Goal: Information Seeking & Learning: Check status

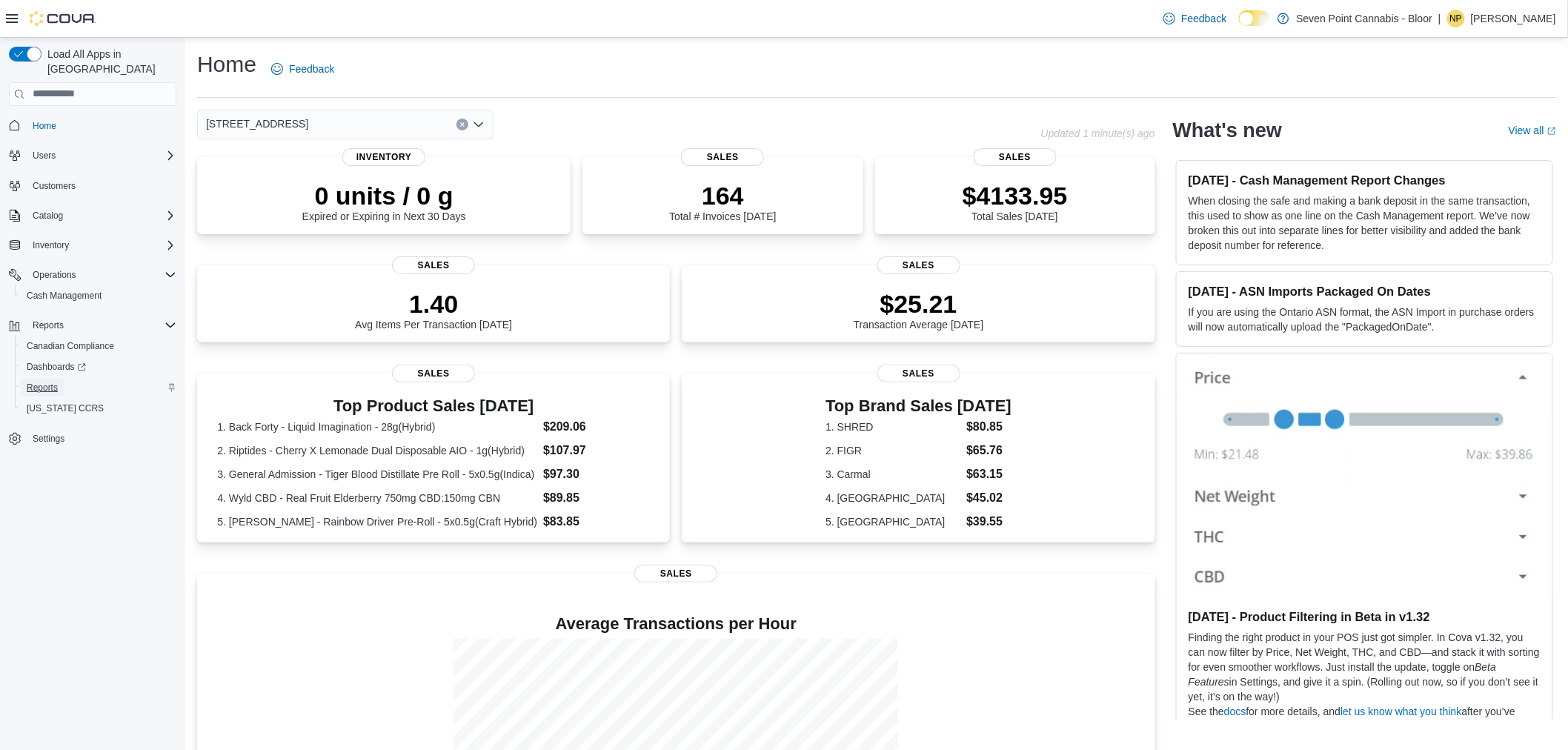
click at [44, 381] on span "Reports" at bounding box center [42, 387] width 32 height 12
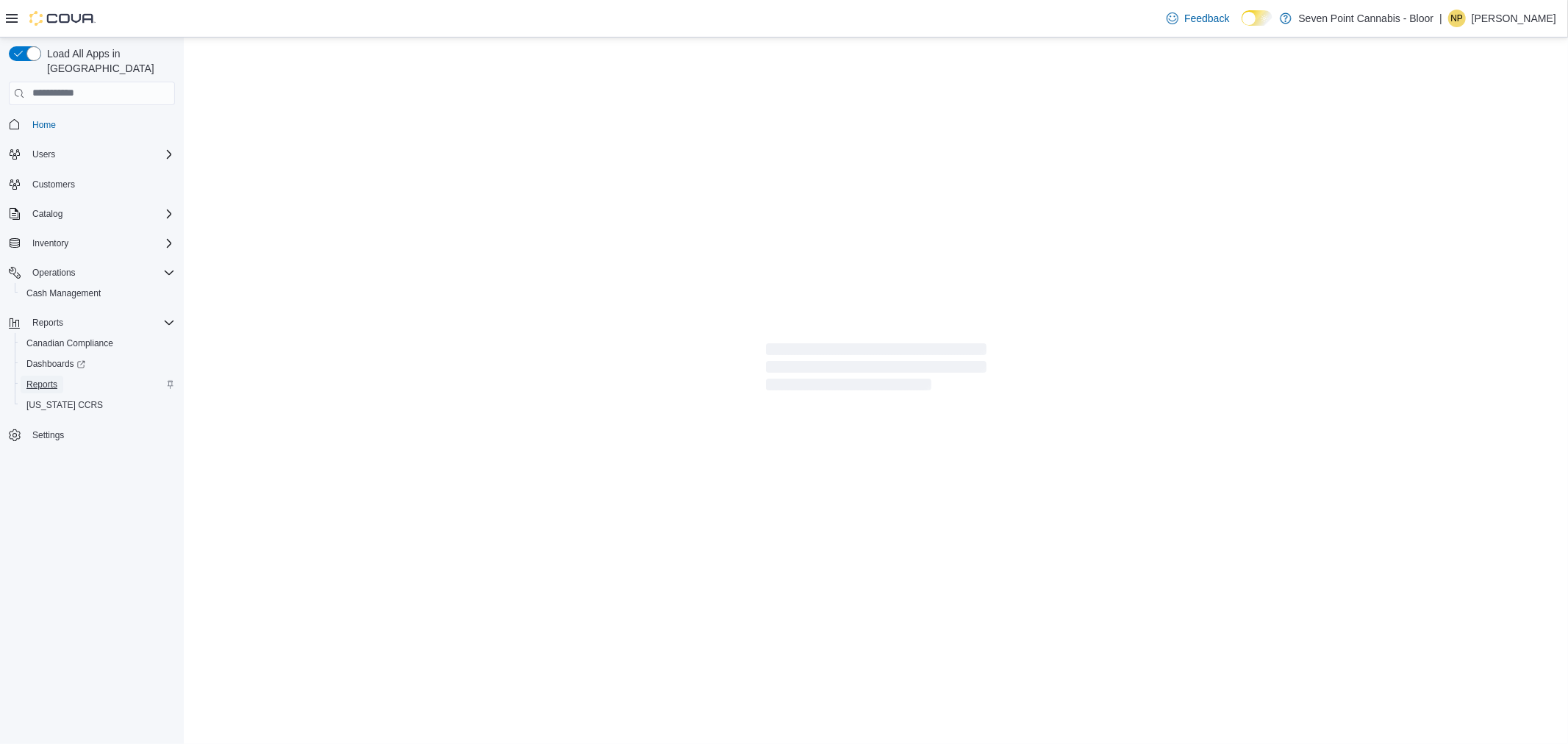
click at [41, 378] on span "Reports" at bounding box center [42, 384] width 31 height 12
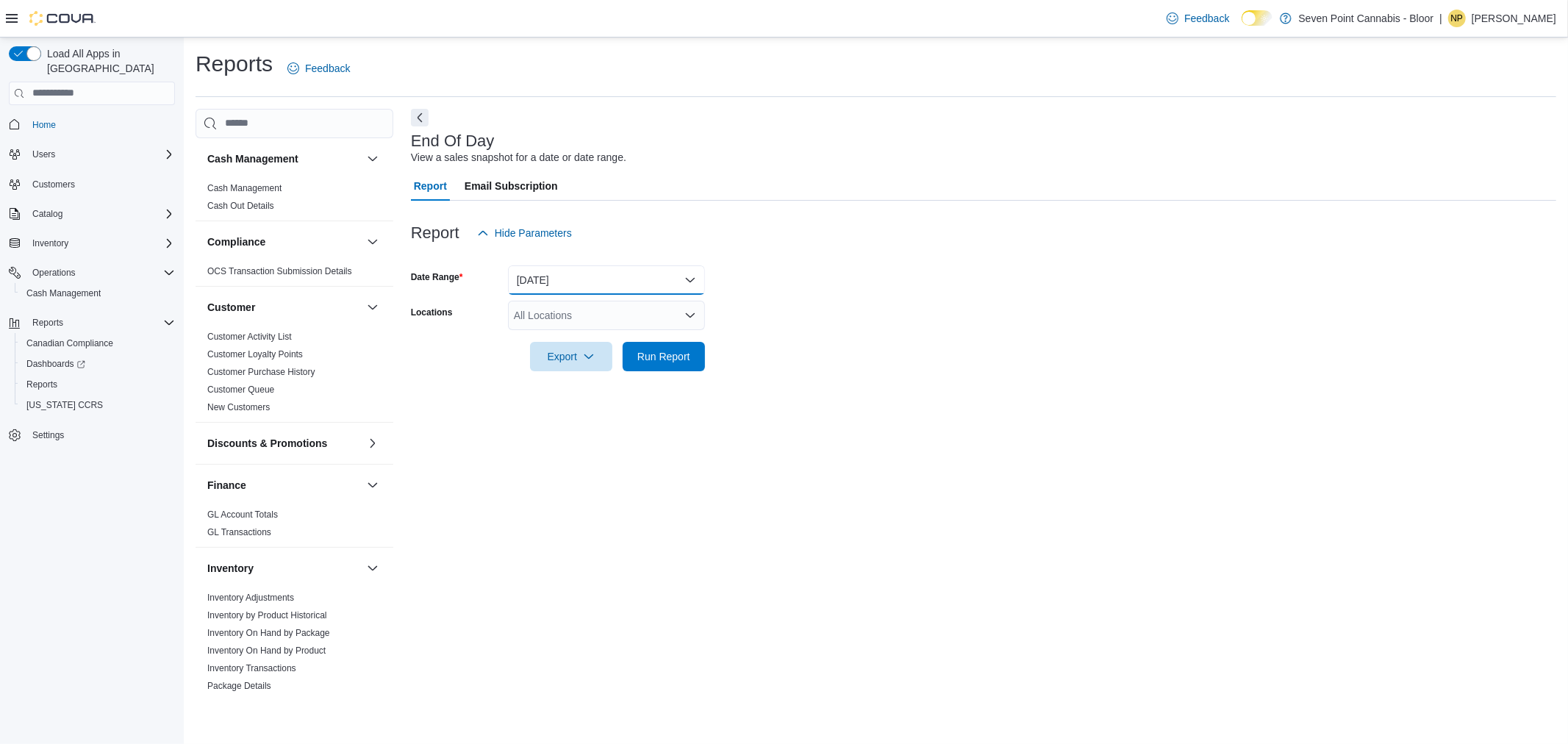
click at [574, 290] on button "[DATE]" at bounding box center [607, 280] width 197 height 30
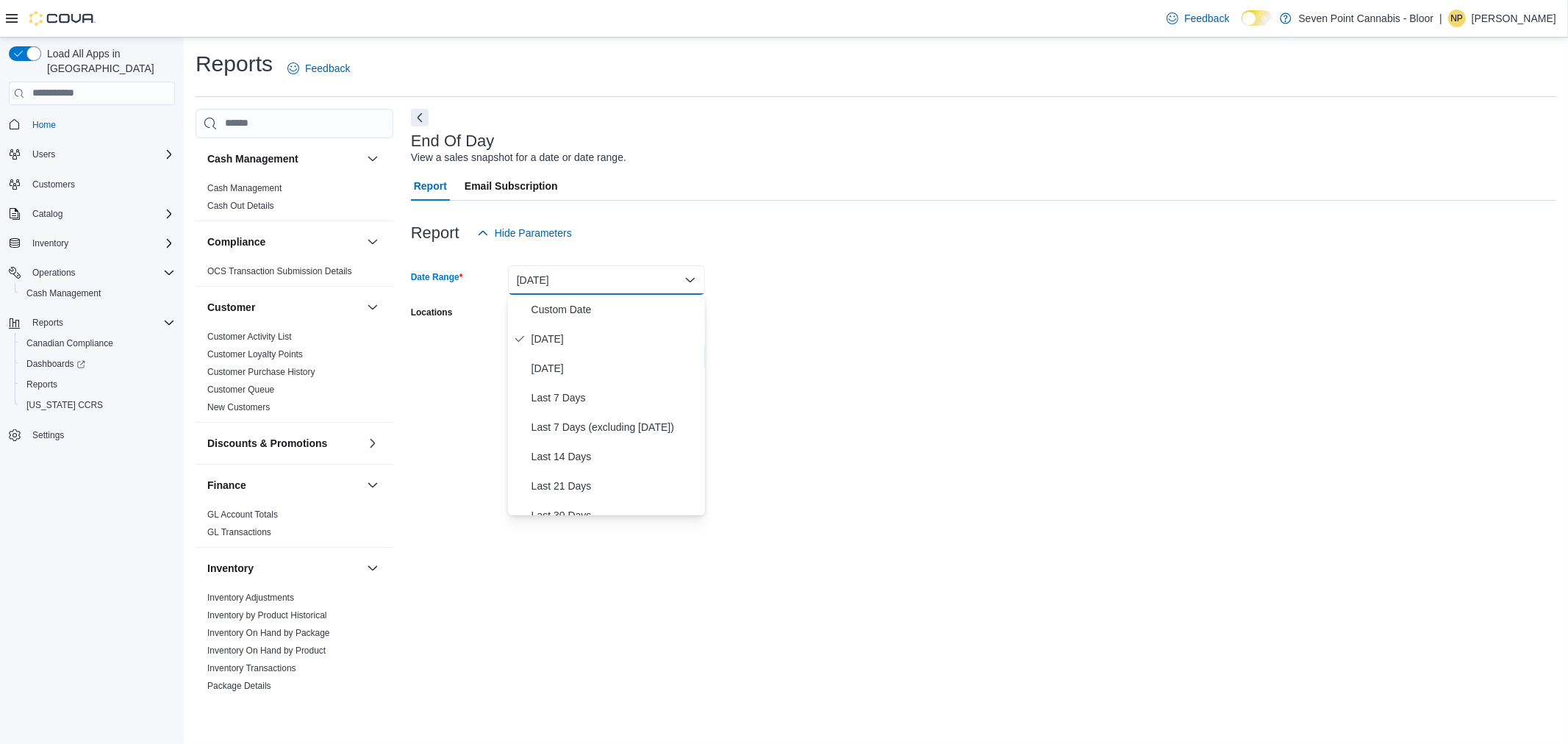
click at [578, 360] on span "[DATE]" at bounding box center [615, 369] width 167 height 18
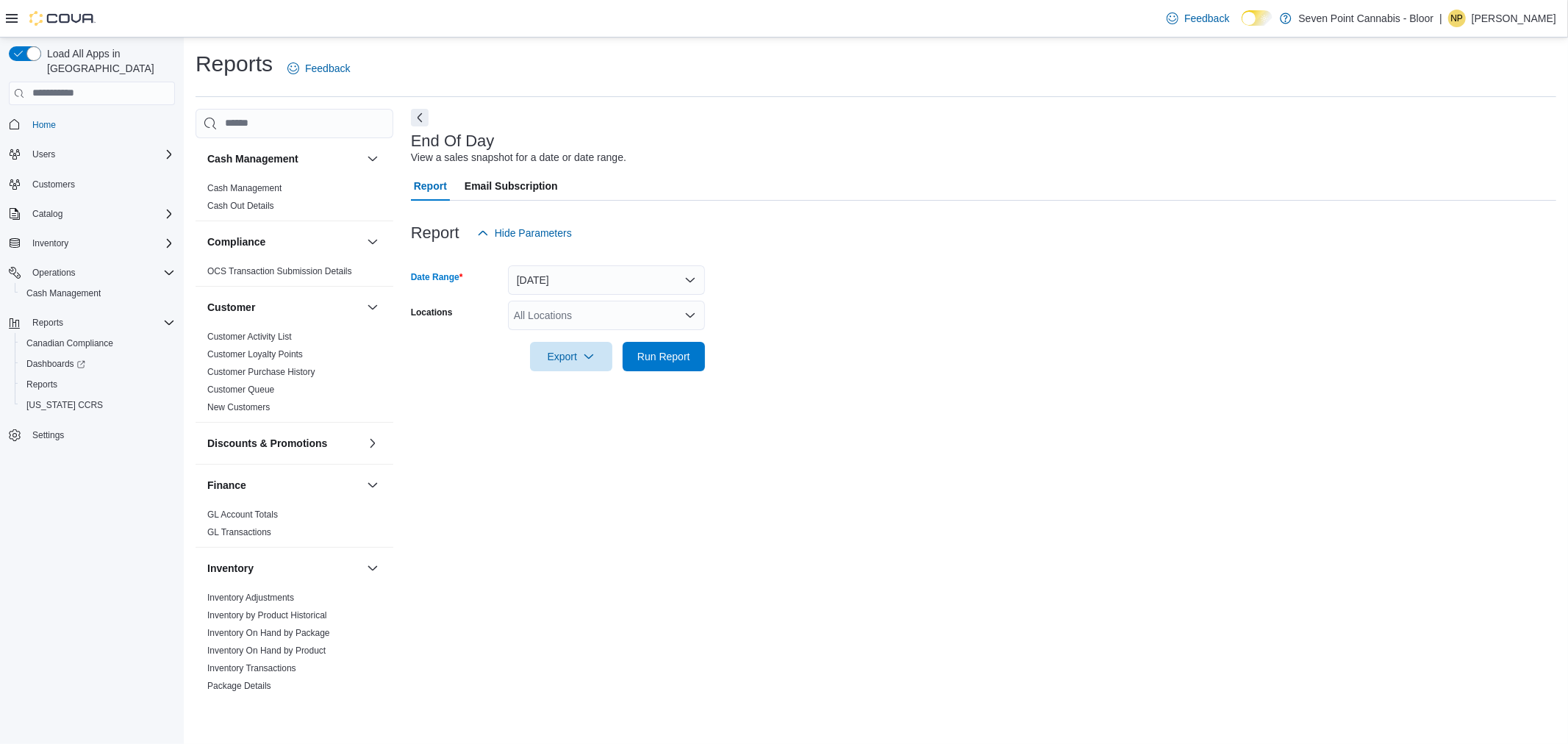
click at [538, 321] on div "All Locations" at bounding box center [607, 315] width 197 height 30
click at [546, 261] on div at bounding box center [983, 257] width 1145 height 18
click at [550, 285] on button "[DATE]" at bounding box center [607, 280] width 197 height 30
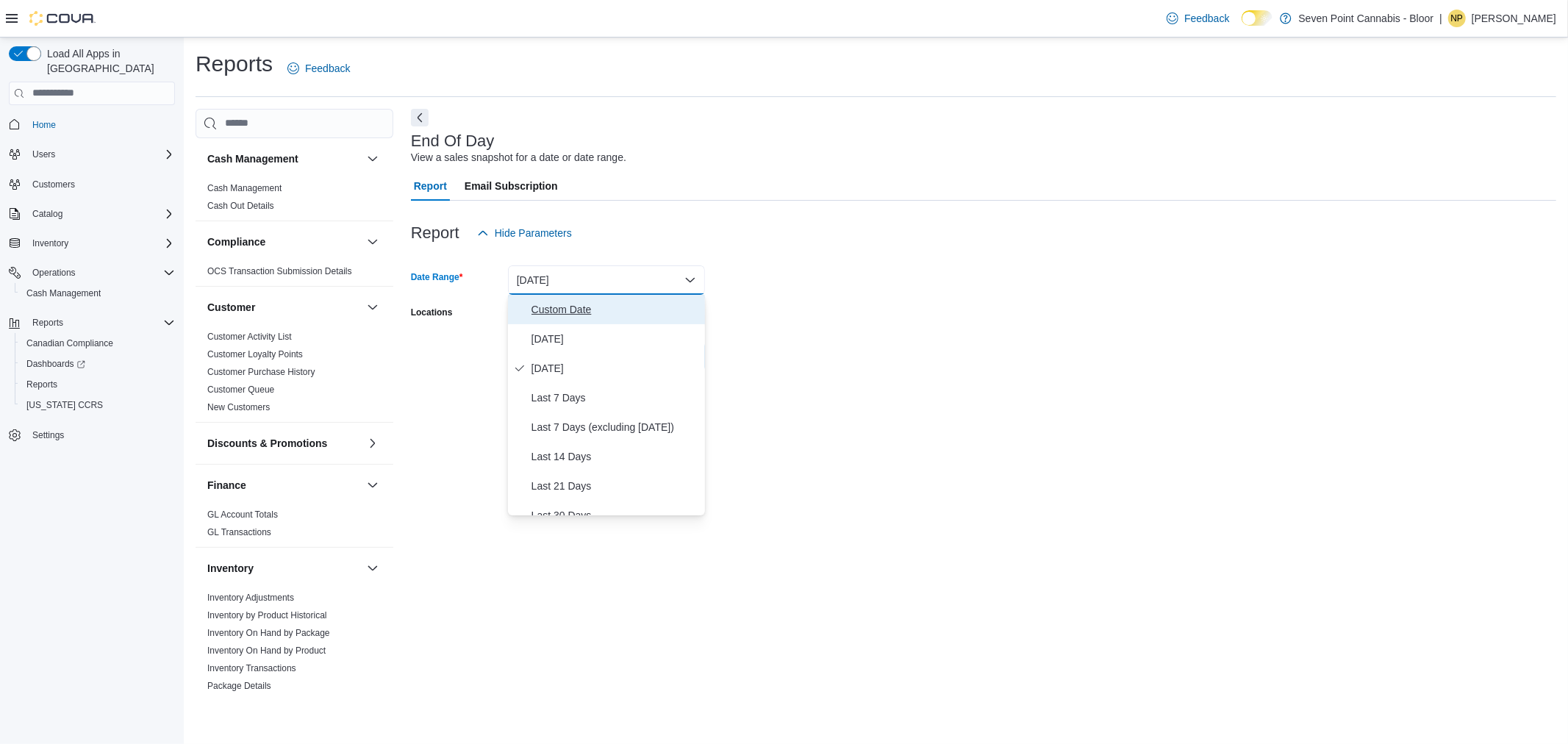
click at [566, 315] on span "Custom Date" at bounding box center [615, 309] width 167 height 18
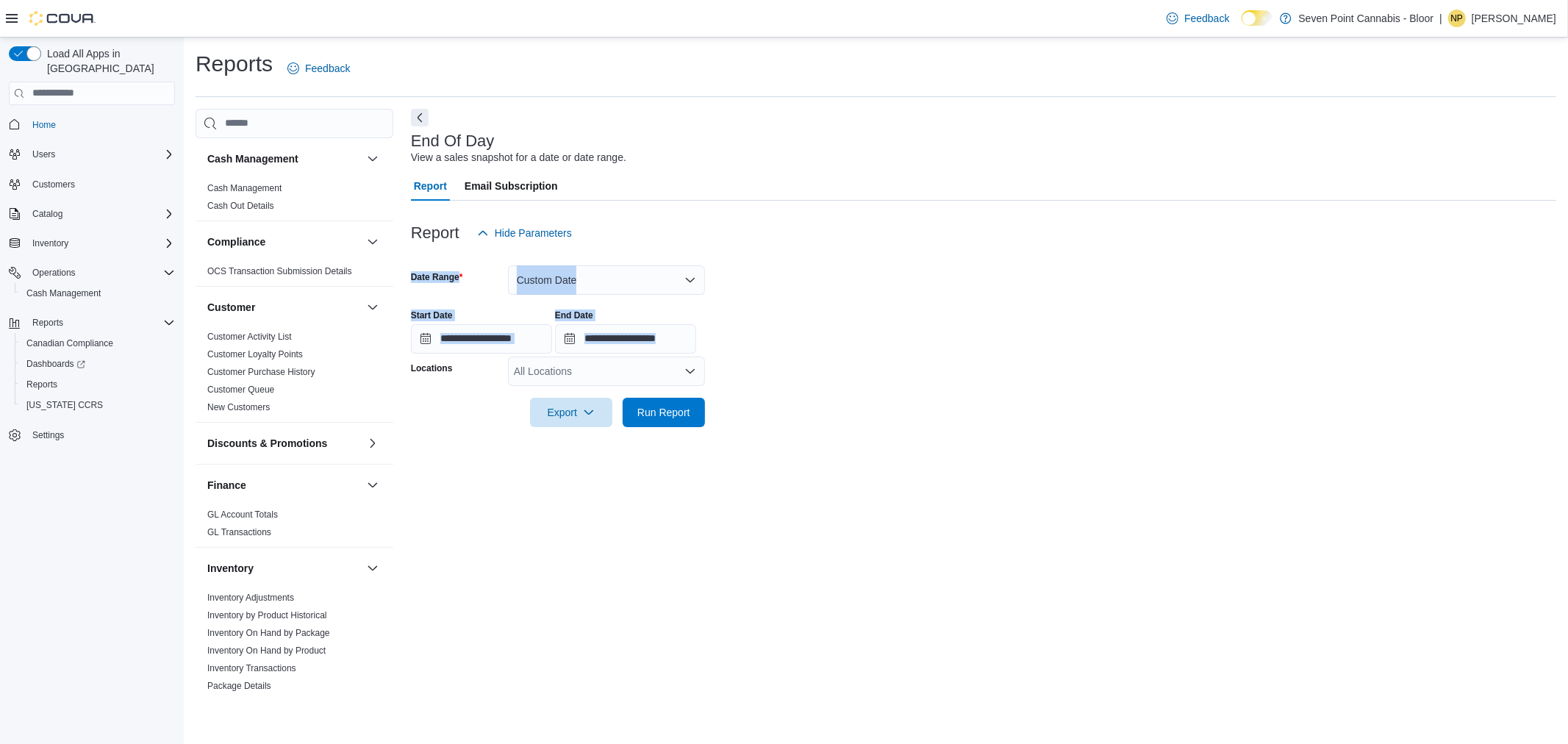
click at [552, 315] on div "Start Date" at bounding box center [482, 315] width 141 height 12
click at [565, 263] on div at bounding box center [983, 257] width 1145 height 18
click at [562, 297] on div at bounding box center [983, 297] width 1145 height 3
click at [561, 281] on button "Custom Date" at bounding box center [607, 280] width 197 height 30
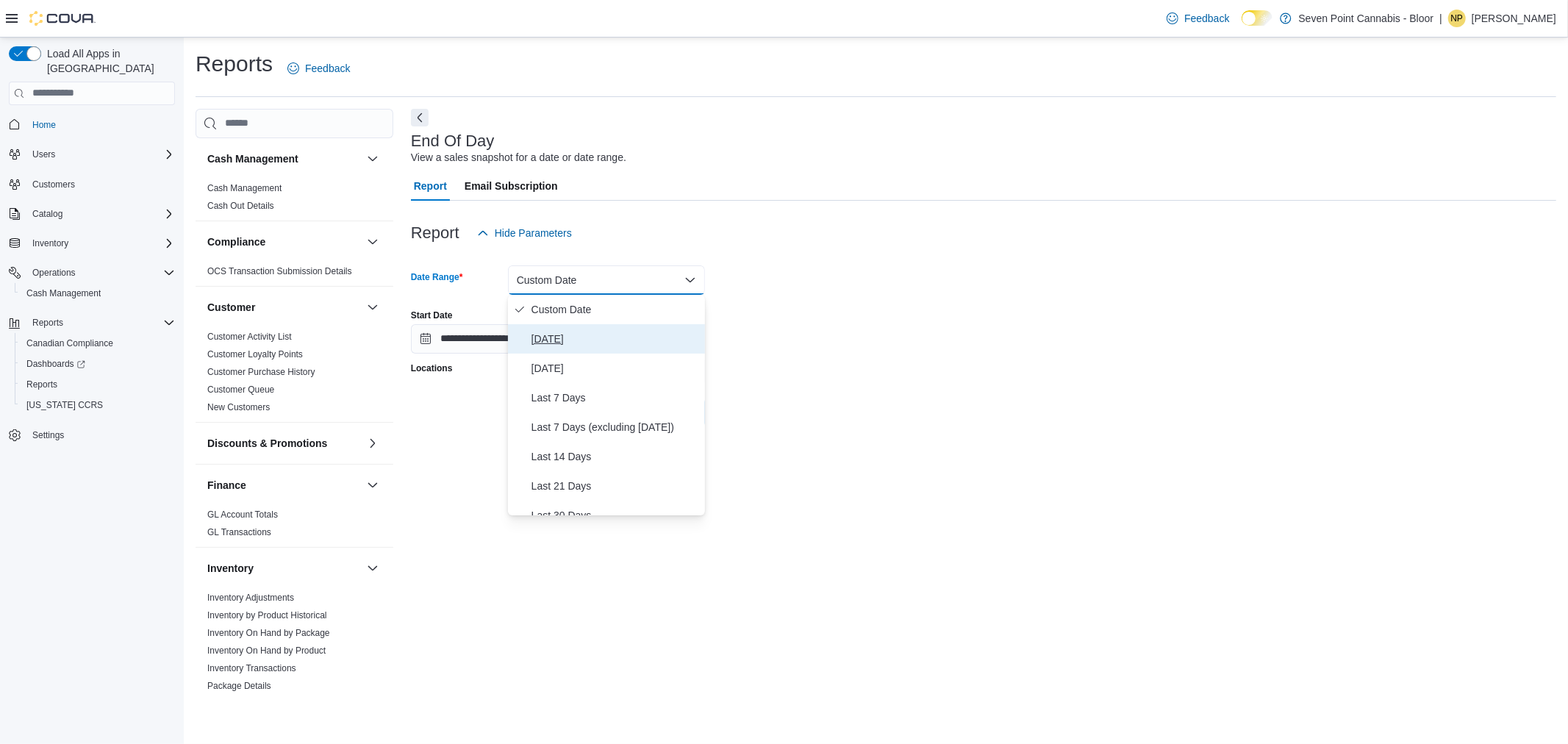
click at [555, 325] on button "[DATE]" at bounding box center [607, 339] width 197 height 30
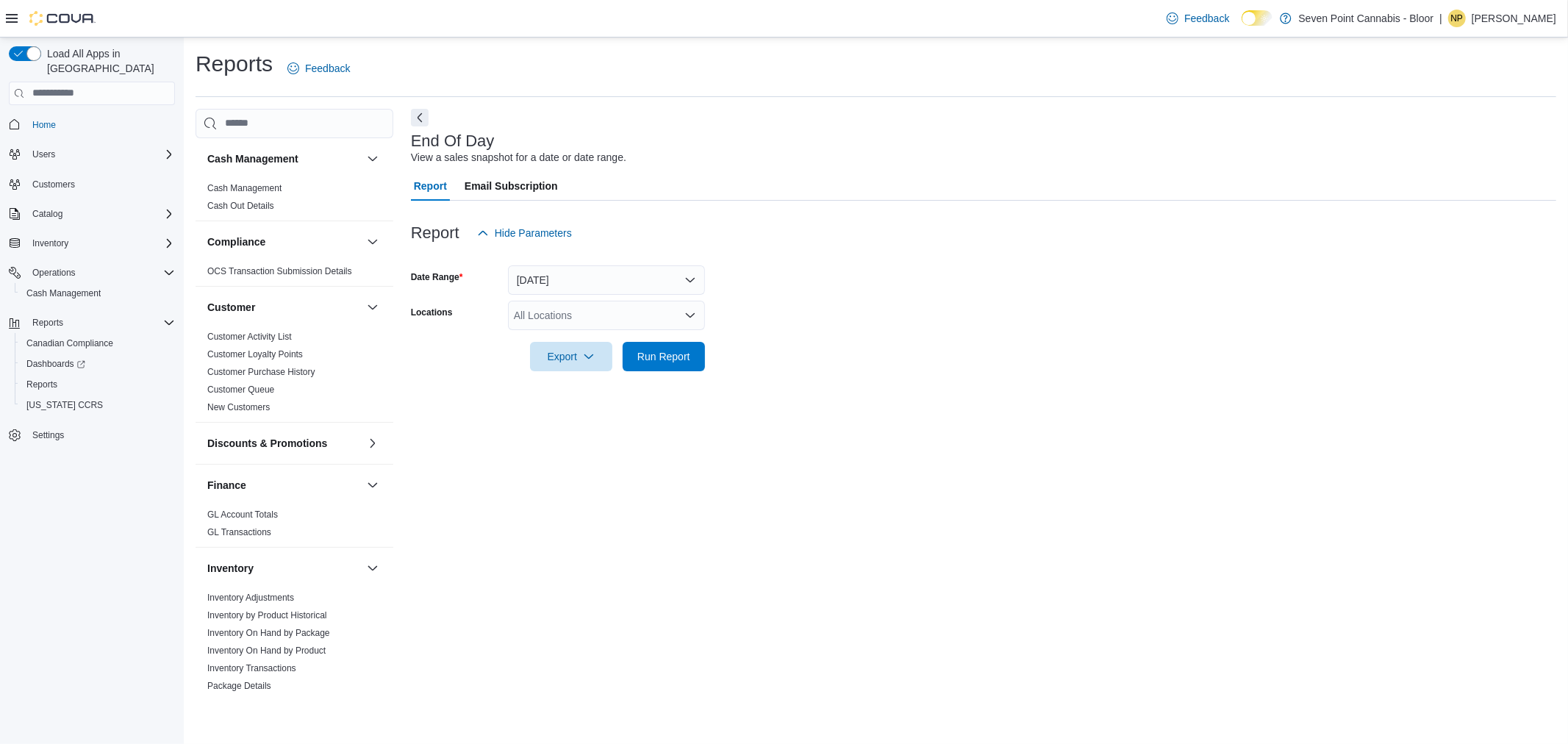
click at [555, 324] on div "All Locations" at bounding box center [607, 315] width 197 height 30
click at [575, 366] on span "[STREET_ADDRESS]" at bounding box center [590, 361] width 102 height 14
click at [686, 370] on span "Run Report" at bounding box center [663, 356] width 65 height 30
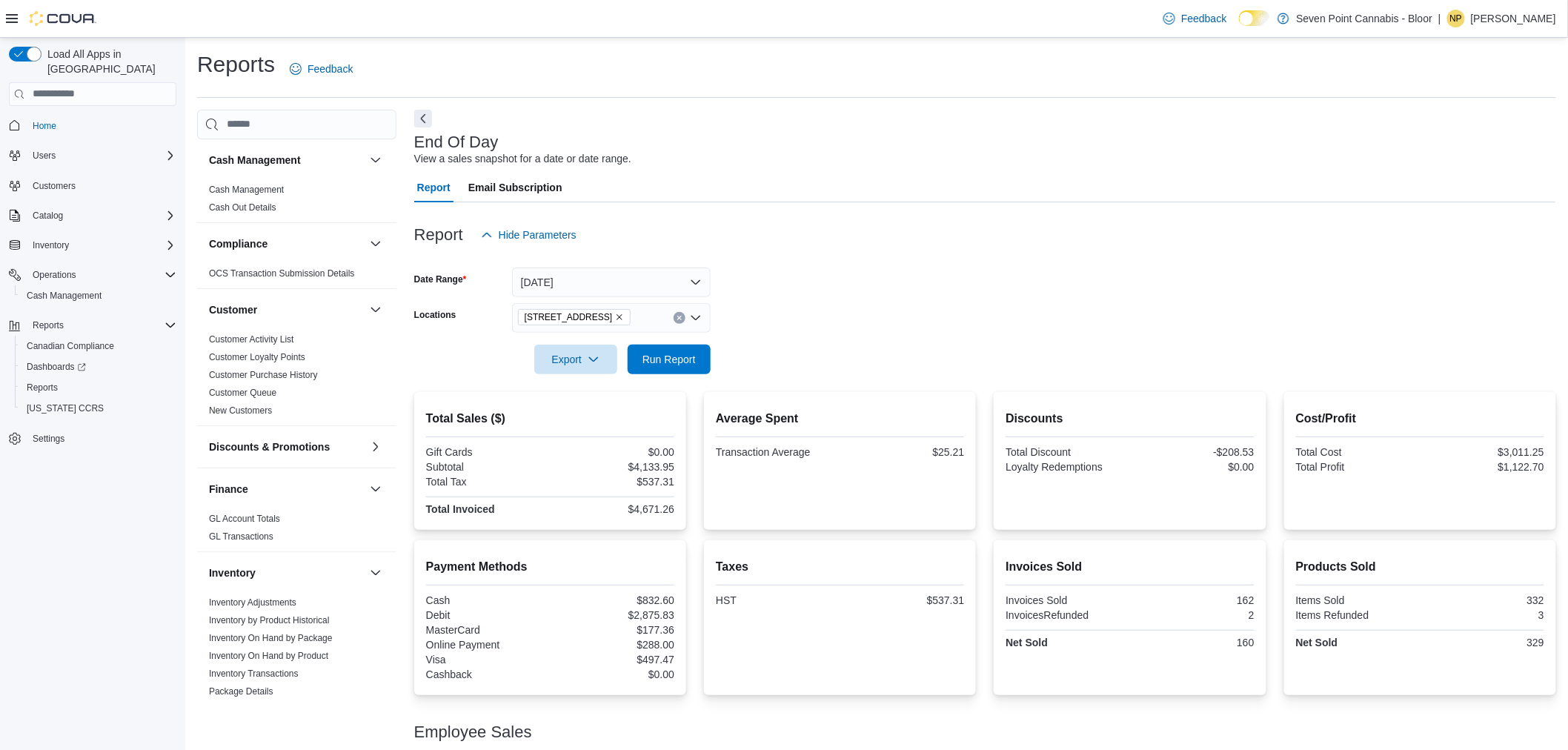
click at [664, 595] on div "$832.60" at bounding box center [613, 600] width 121 height 12
copy div "832.60"
